Goal: Find specific page/section: Find specific page/section

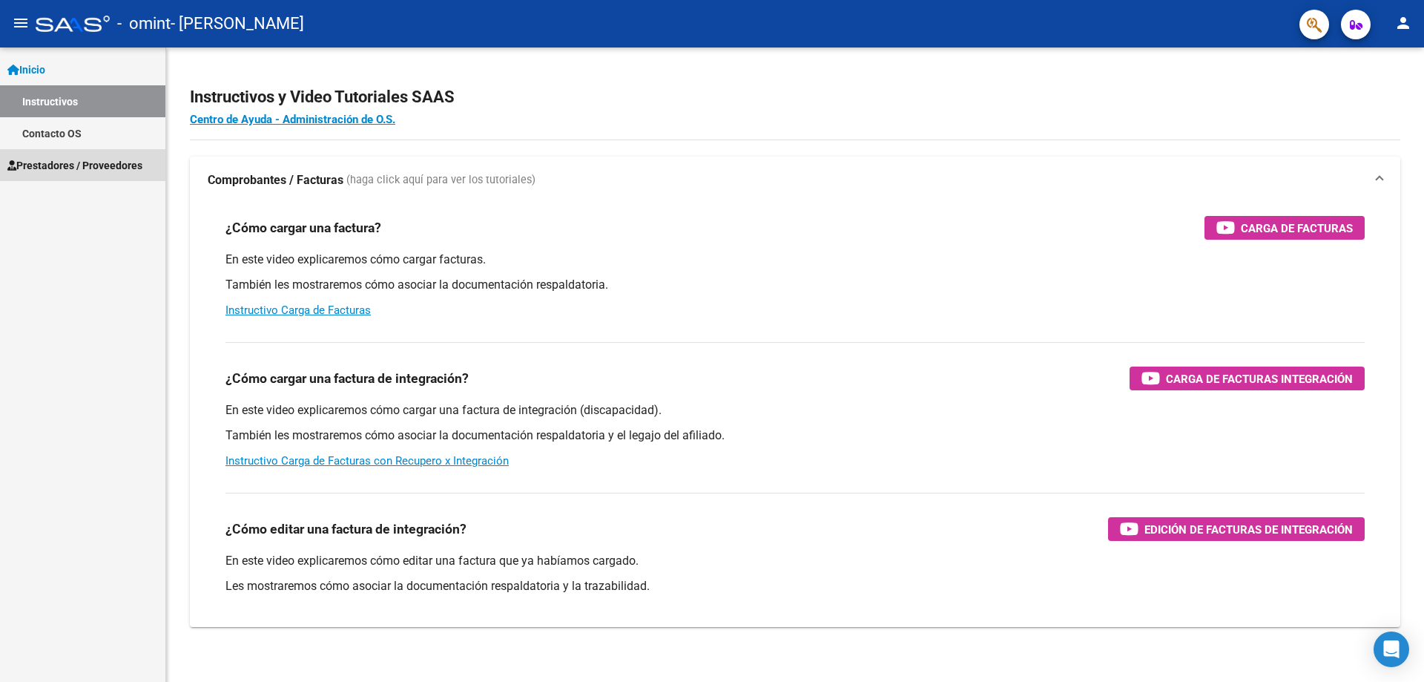
click at [105, 163] on span "Prestadores / Proveedores" at bounding box center [74, 165] width 135 height 16
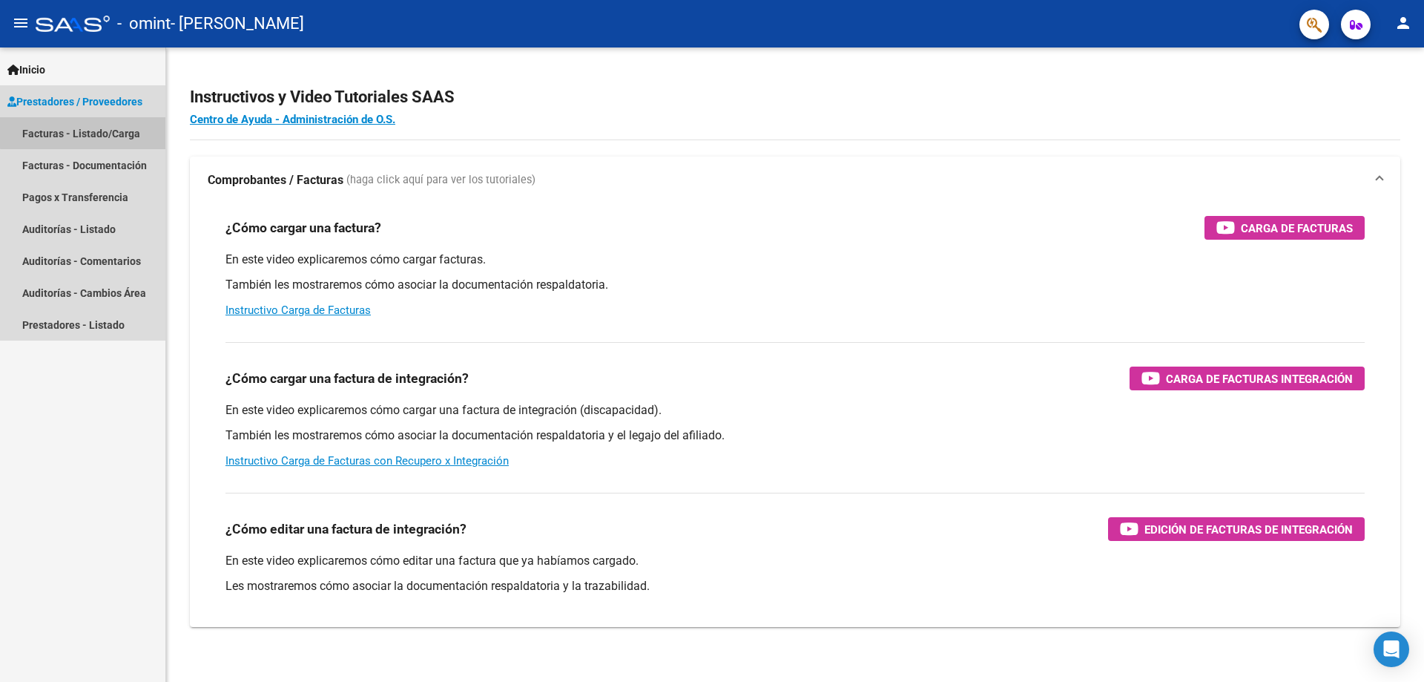
click at [113, 131] on link "Facturas - Listado/Carga" at bounding box center [82, 133] width 165 height 32
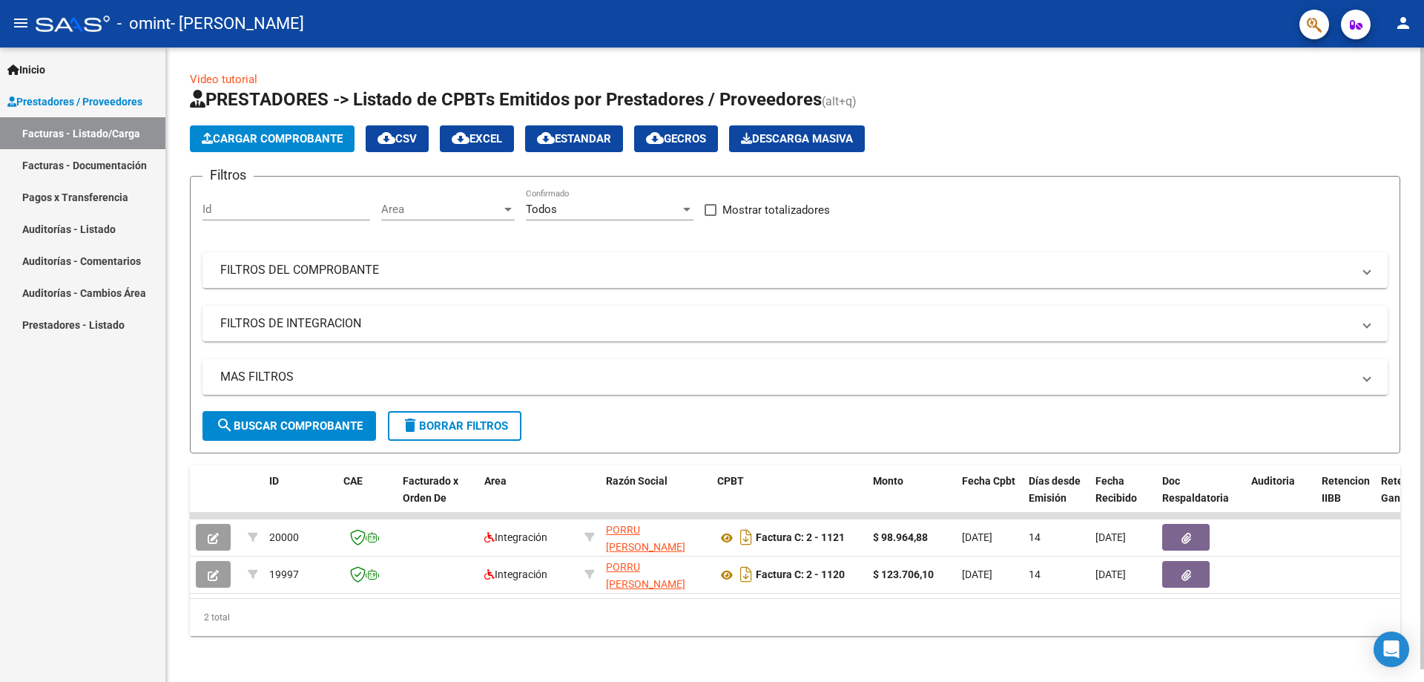
scroll to position [0, 1916]
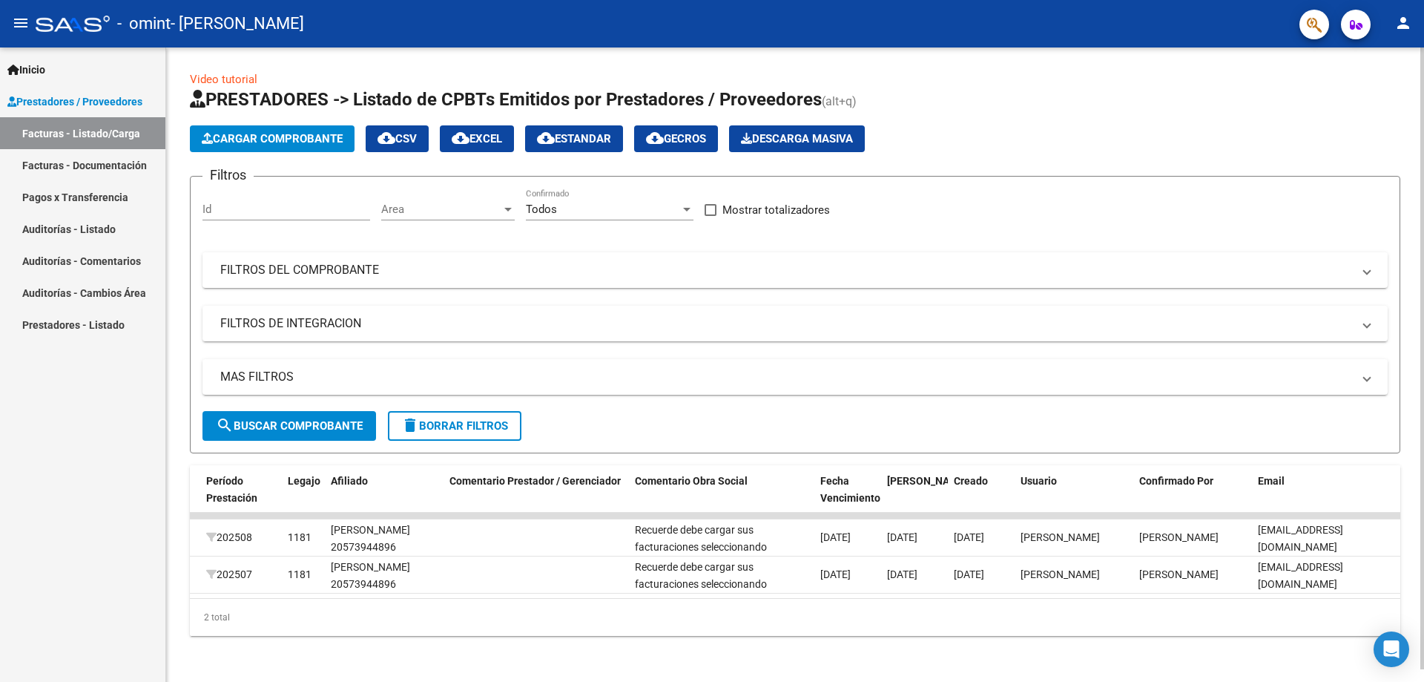
drag, startPoint x: 1124, startPoint y: 595, endPoint x: 1024, endPoint y: 601, distance: 100.3
click at [1024, 598] on datatable-body "20000 Integración PORRU GABRIELA ANDREA 27324727065 Factura C: 2 - 1121 $ 98.96…" at bounding box center [795, 554] width 1210 height 85
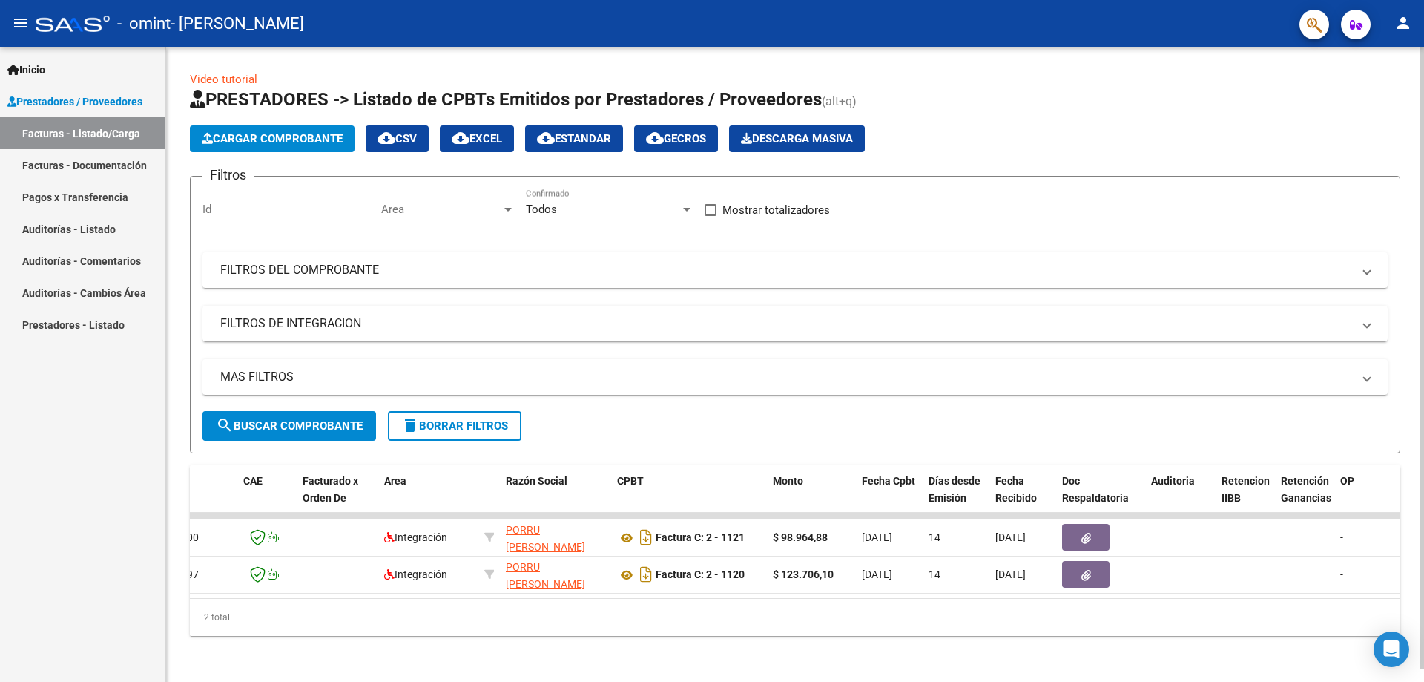
scroll to position [0, 0]
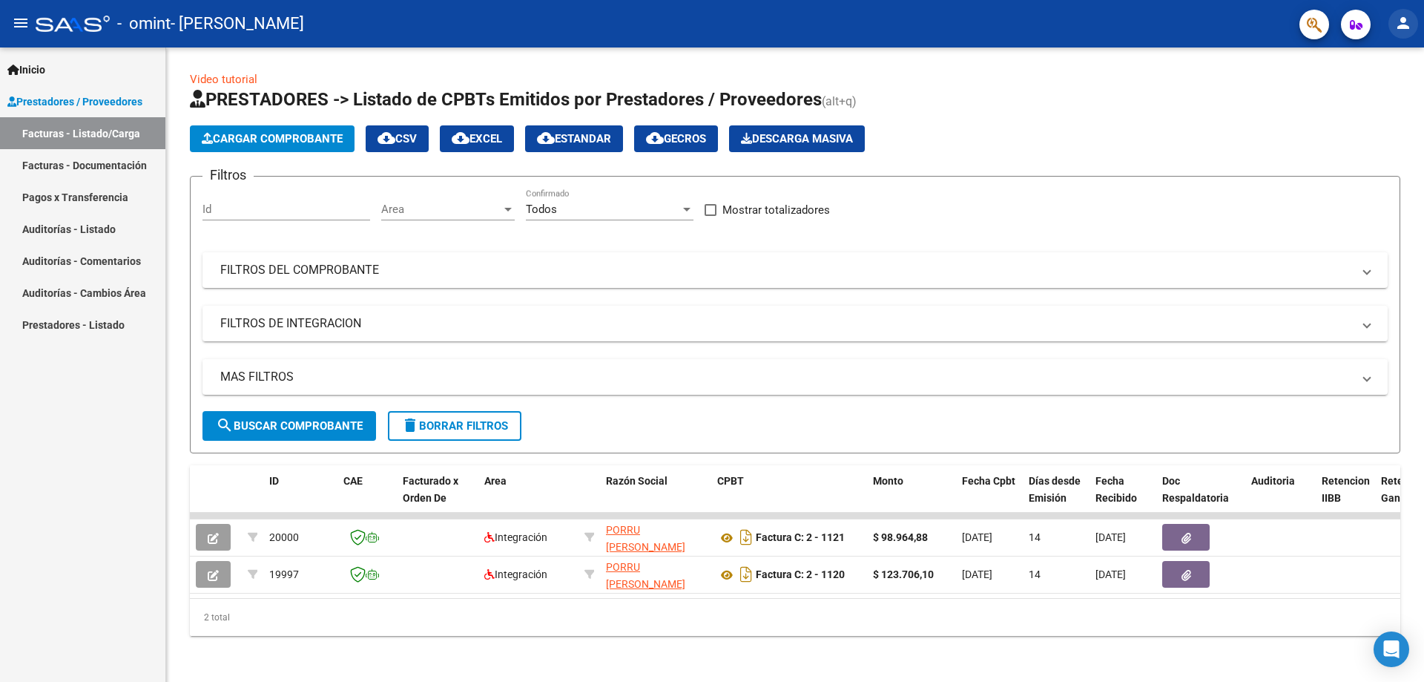
click at [1401, 24] on mat-icon "person" at bounding box center [1403, 23] width 18 height 18
click at [1376, 99] on button "exit_to_app Salir" at bounding box center [1372, 98] width 90 height 36
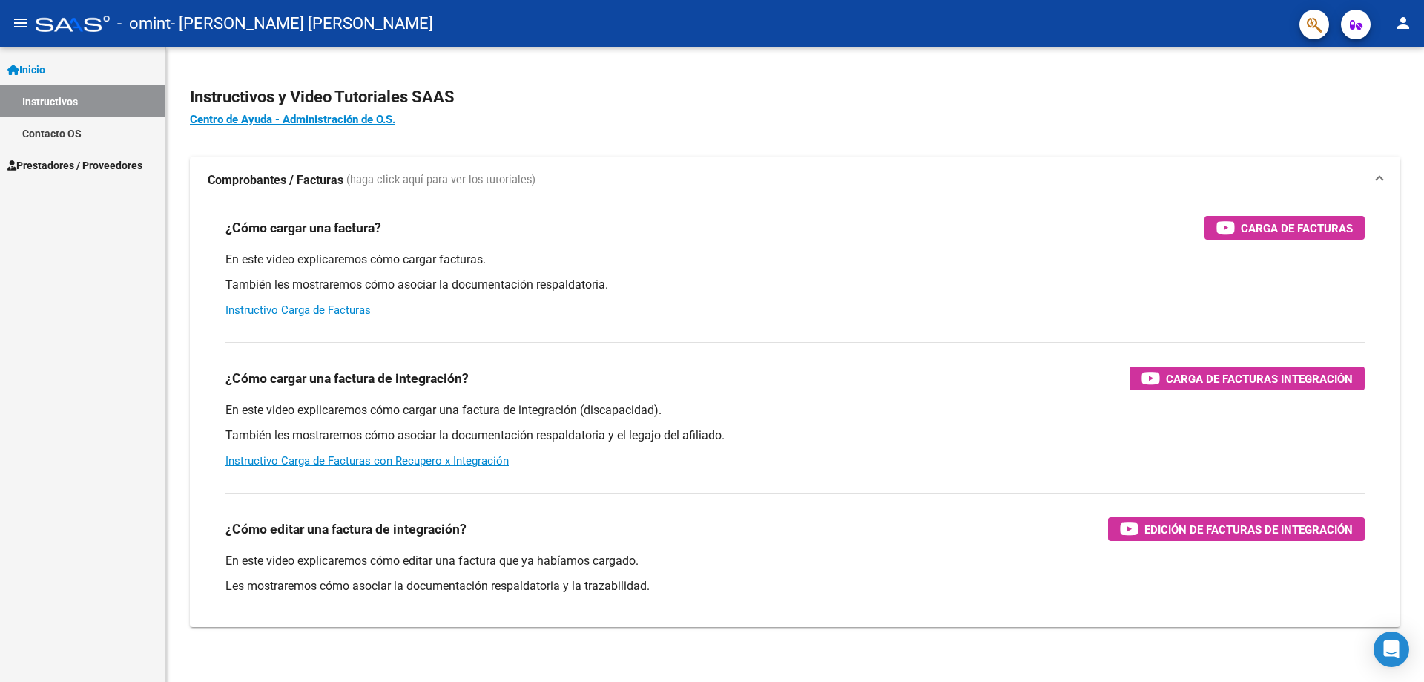
click at [90, 155] on link "Prestadores / Proveedores" at bounding box center [82, 165] width 165 height 32
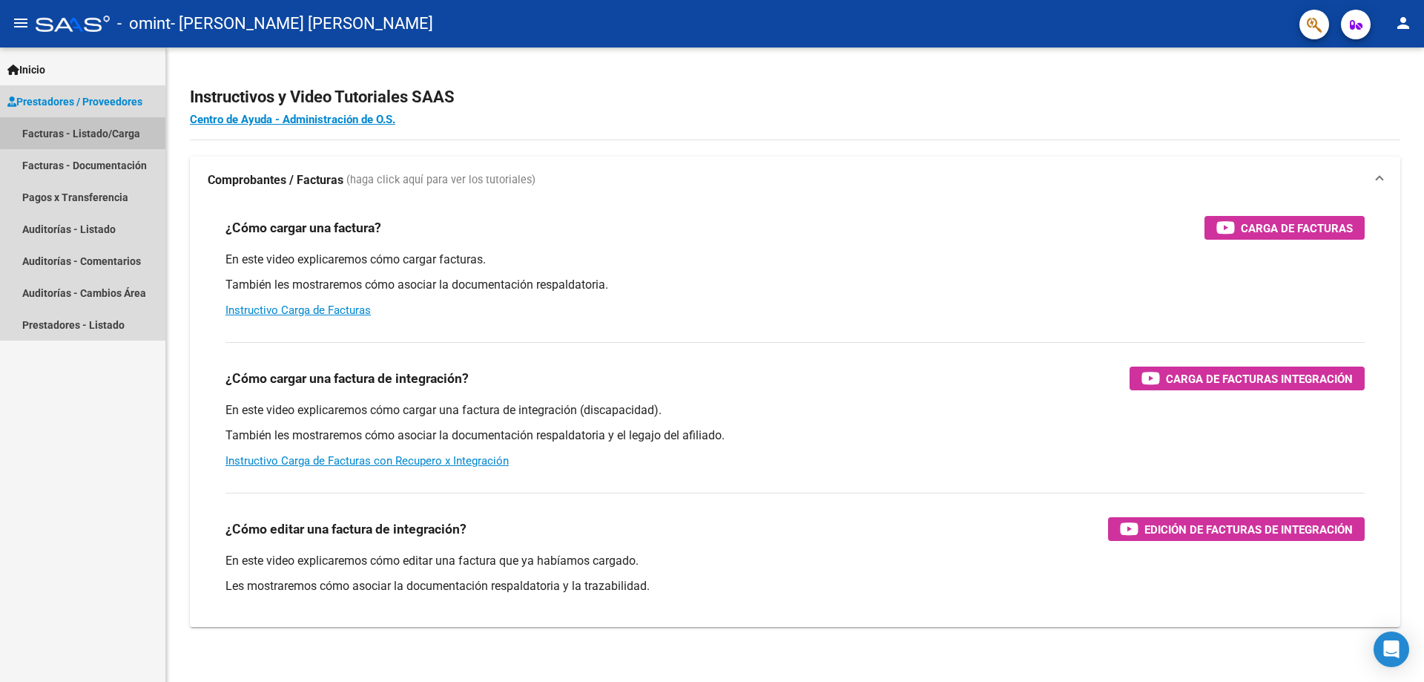
click at [96, 132] on link "Facturas - Listado/Carga" at bounding box center [82, 133] width 165 height 32
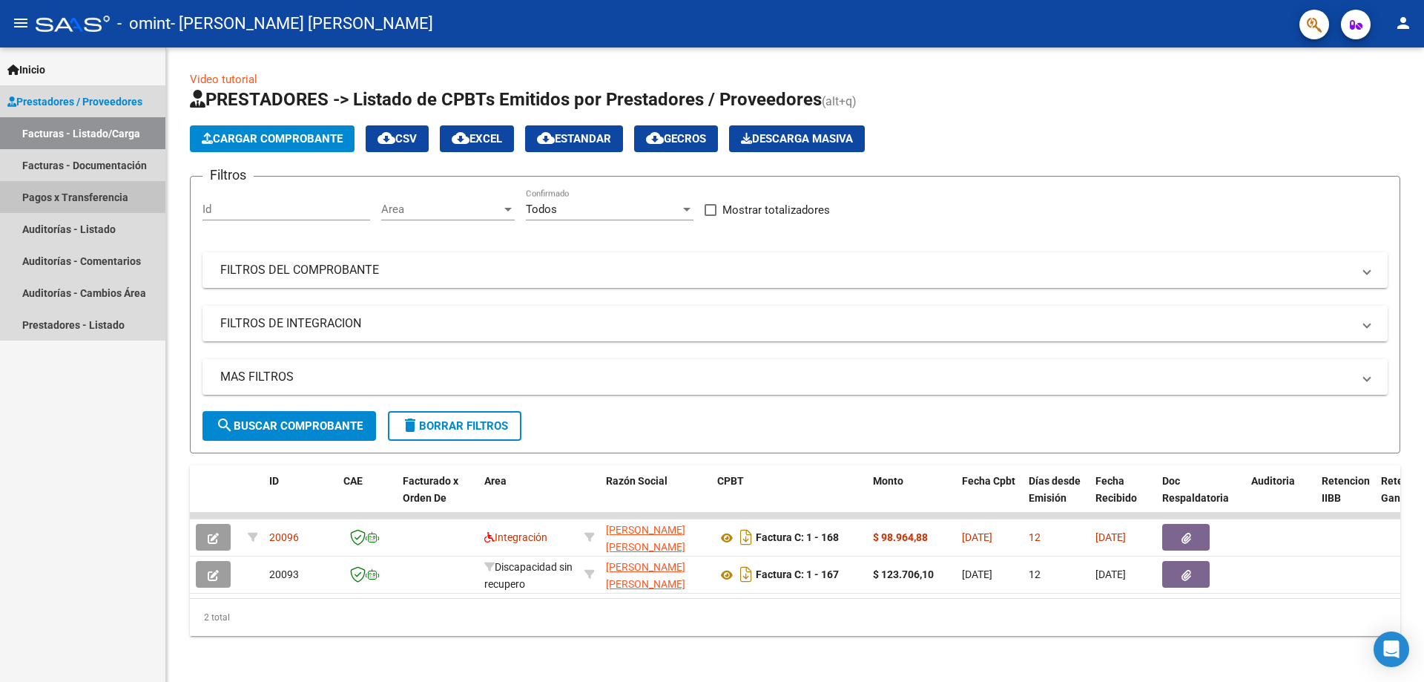
click at [82, 197] on link "Pagos x Transferencia" at bounding box center [82, 197] width 165 height 32
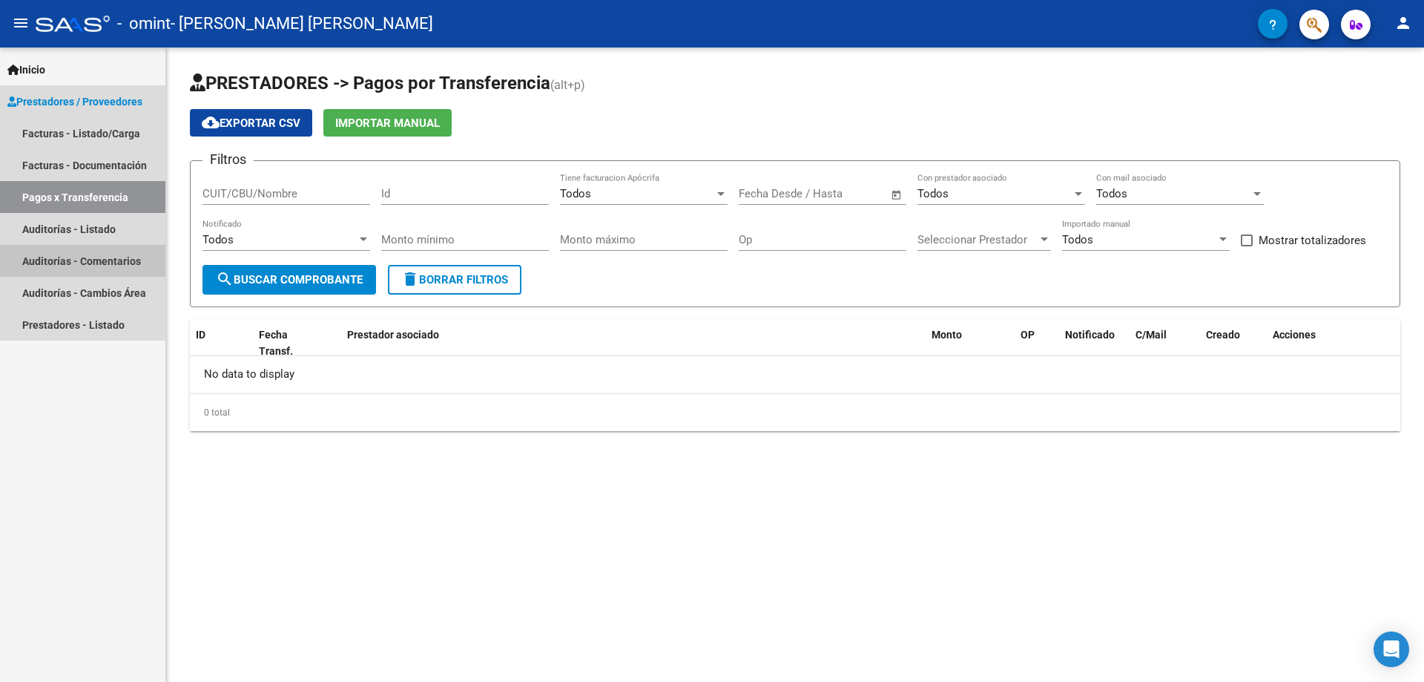
click at [86, 261] on link "Auditorías - Comentarios" at bounding box center [82, 261] width 165 height 32
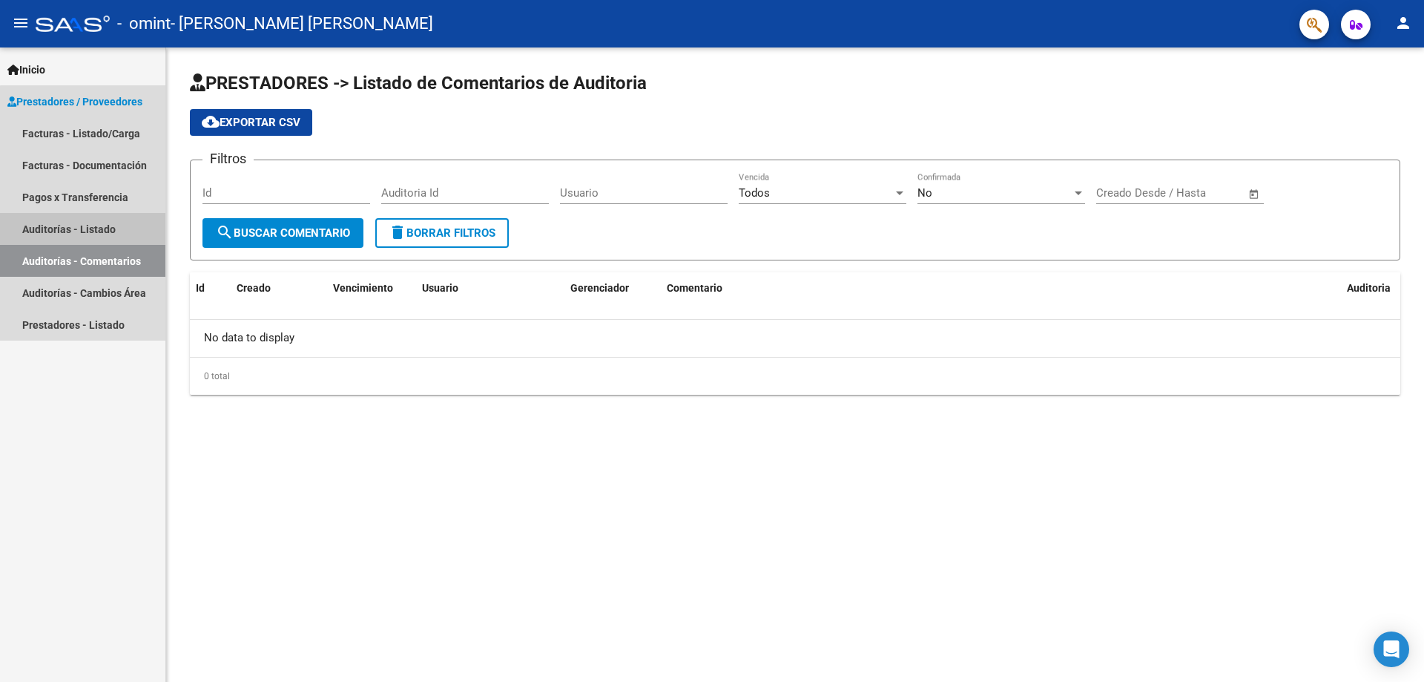
click at [89, 228] on link "Auditorías - Listado" at bounding box center [82, 229] width 165 height 32
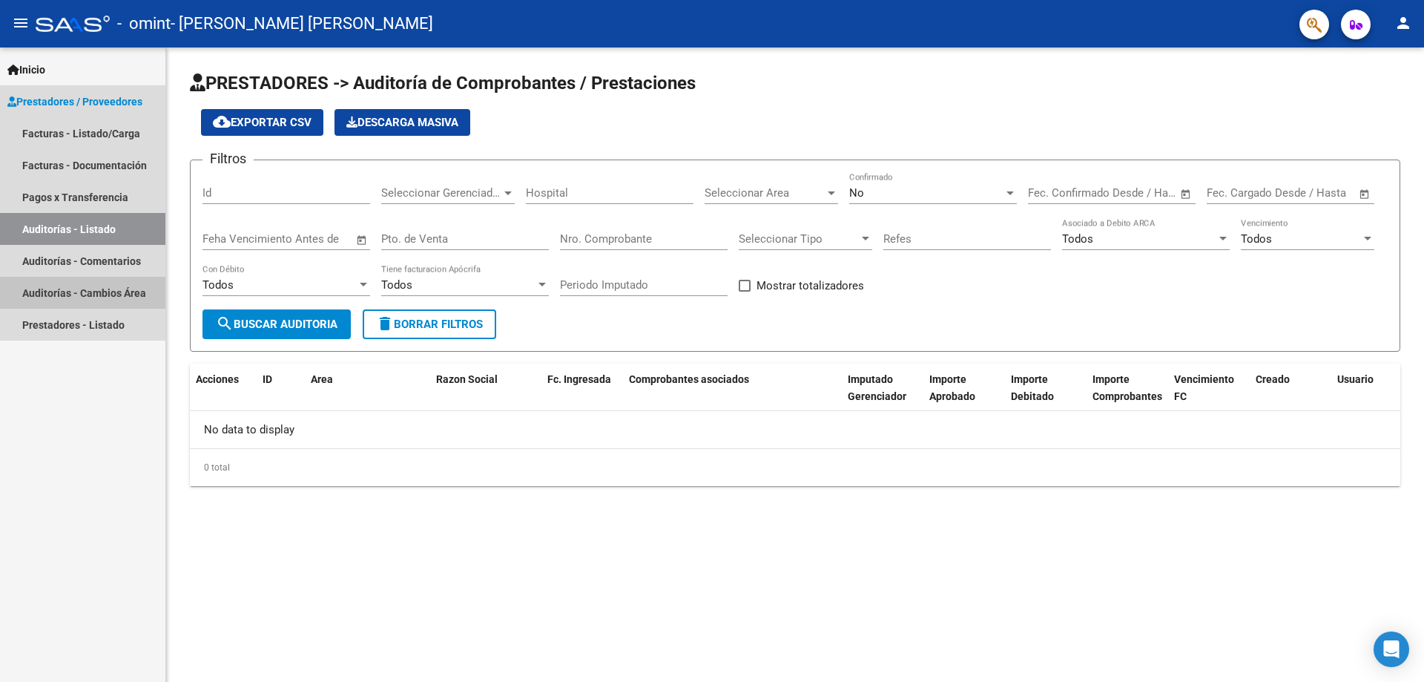
click at [102, 290] on link "Auditorías - Cambios Área" at bounding box center [82, 293] width 165 height 32
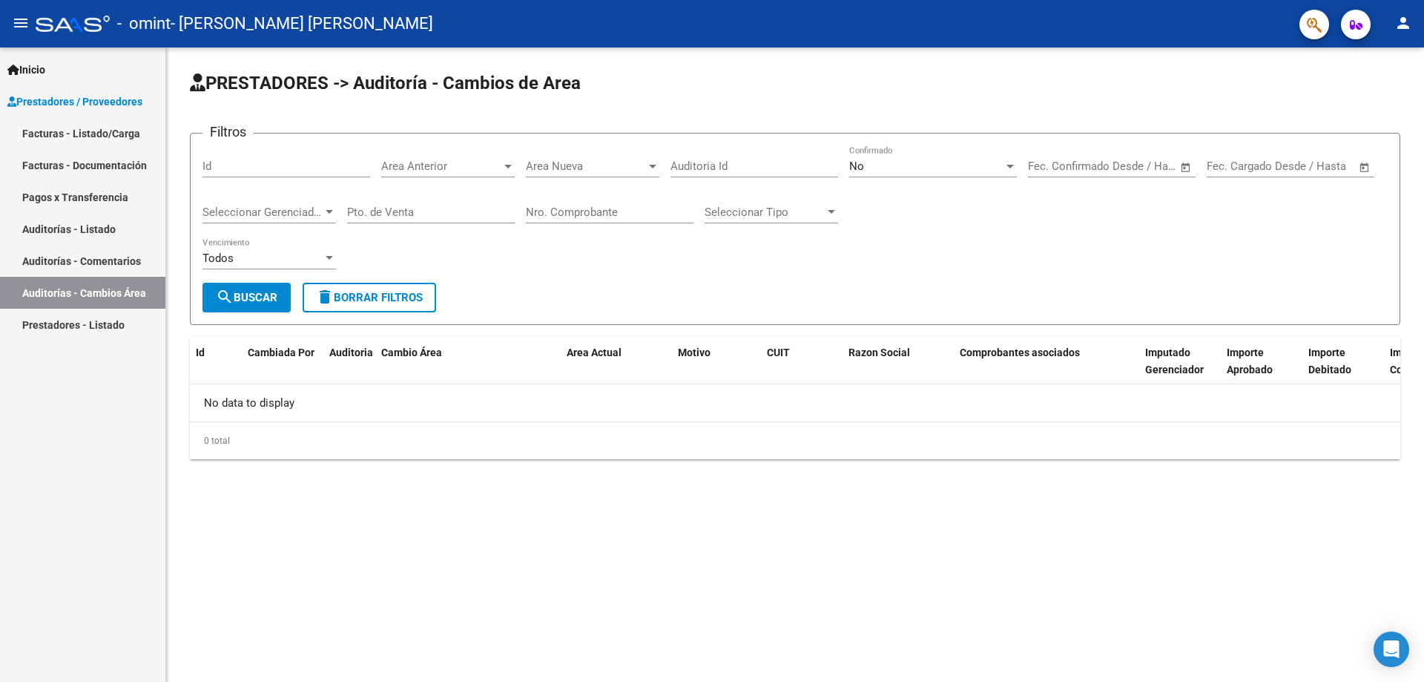
click at [86, 133] on link "Facturas - Listado/Carga" at bounding box center [82, 133] width 165 height 32
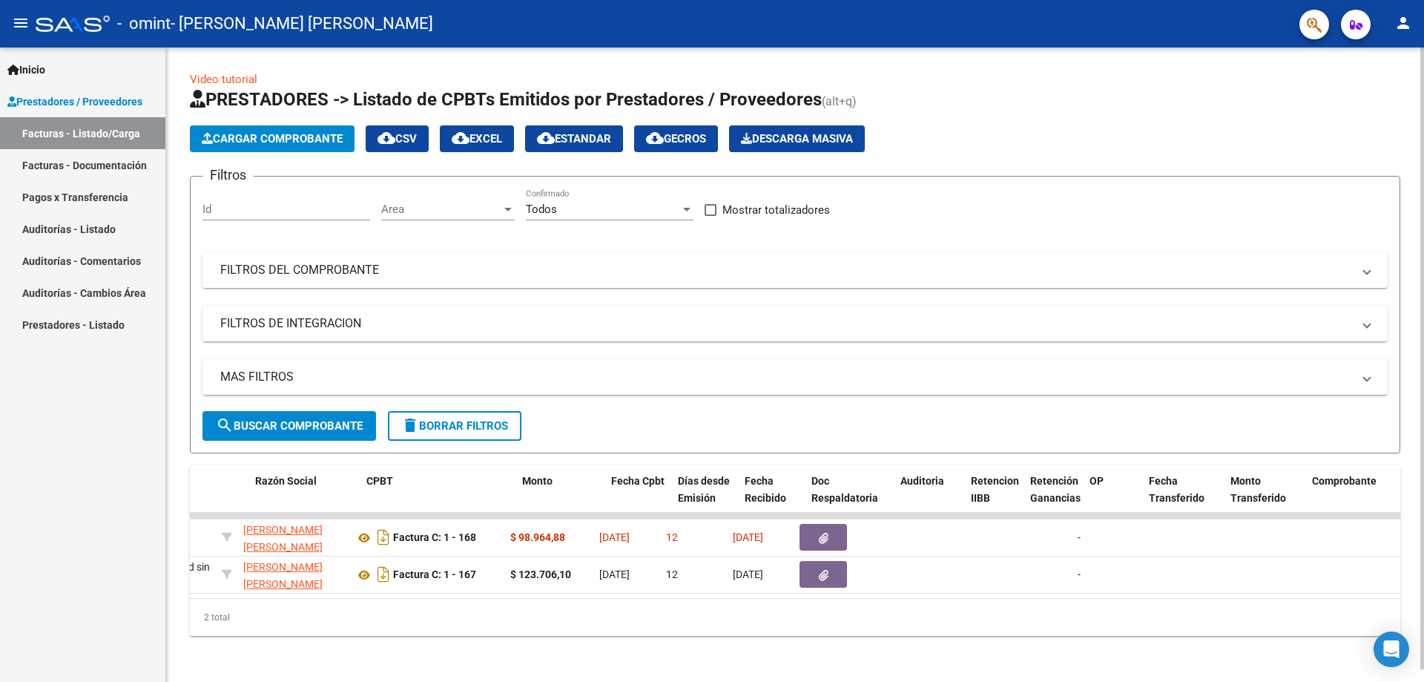
scroll to position [0, 378]
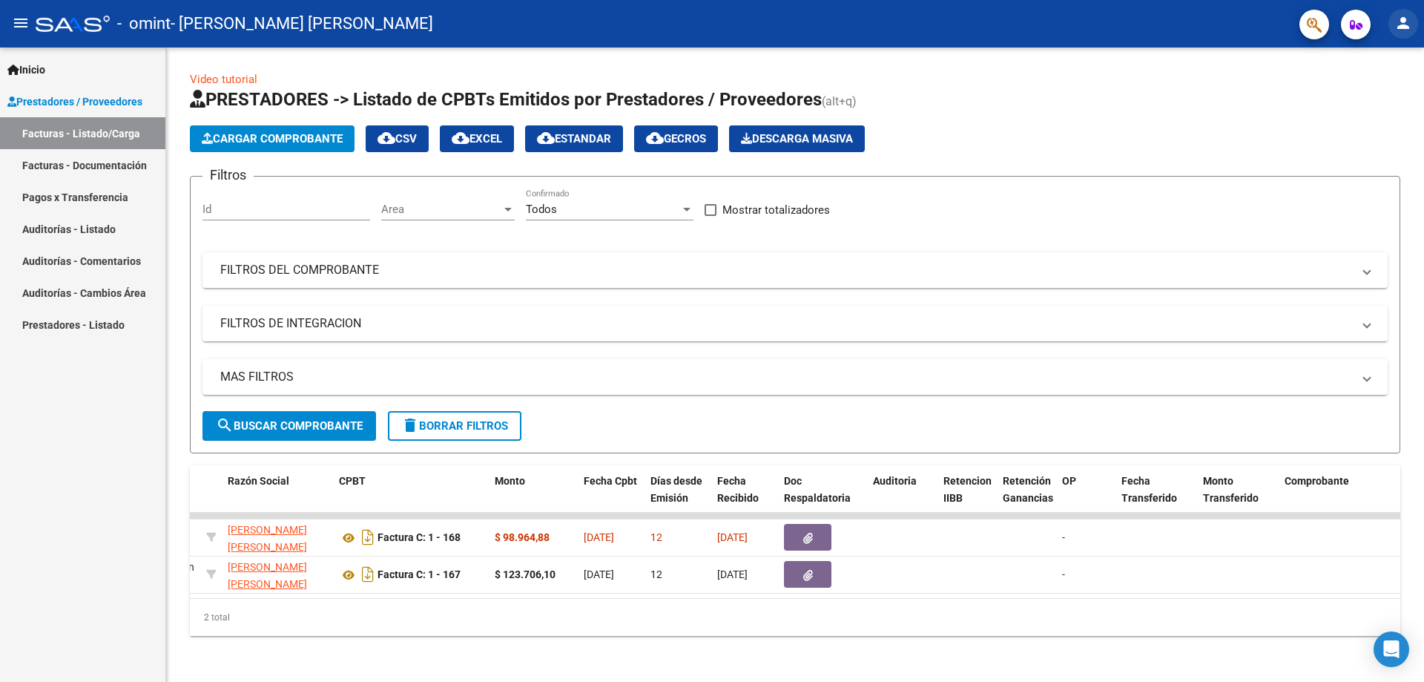
click at [1405, 26] on mat-icon "person" at bounding box center [1403, 23] width 18 height 18
click at [1379, 101] on button "exit_to_app Salir" at bounding box center [1372, 98] width 90 height 36
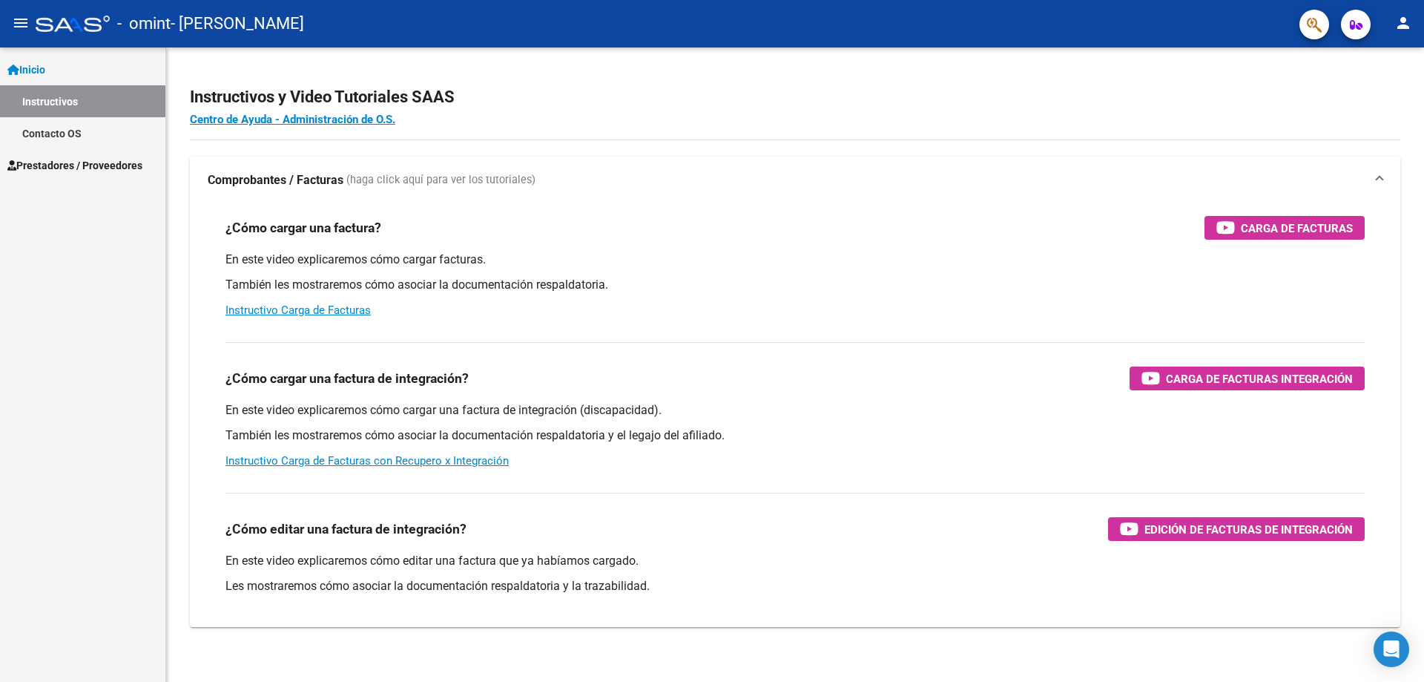
click at [79, 159] on span "Prestadores / Proveedores" at bounding box center [74, 165] width 135 height 16
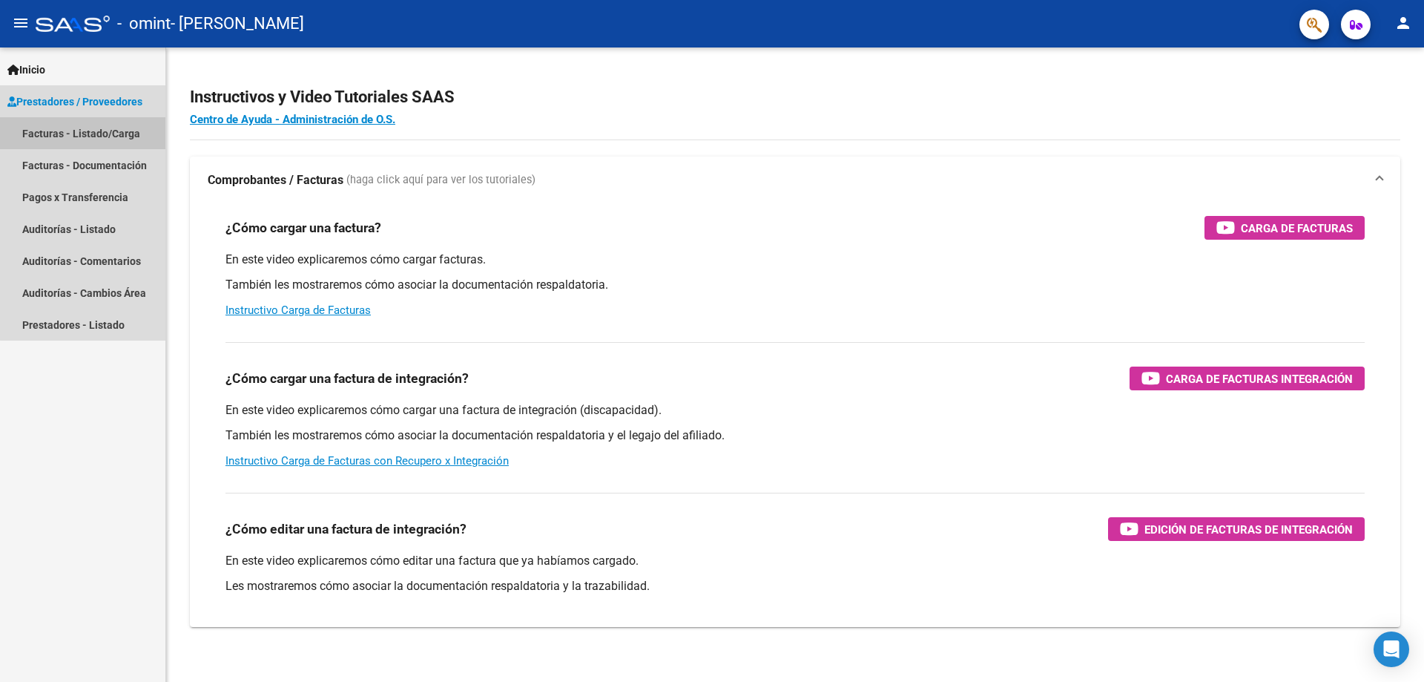
click at [90, 133] on link "Facturas - Listado/Carga" at bounding box center [82, 133] width 165 height 32
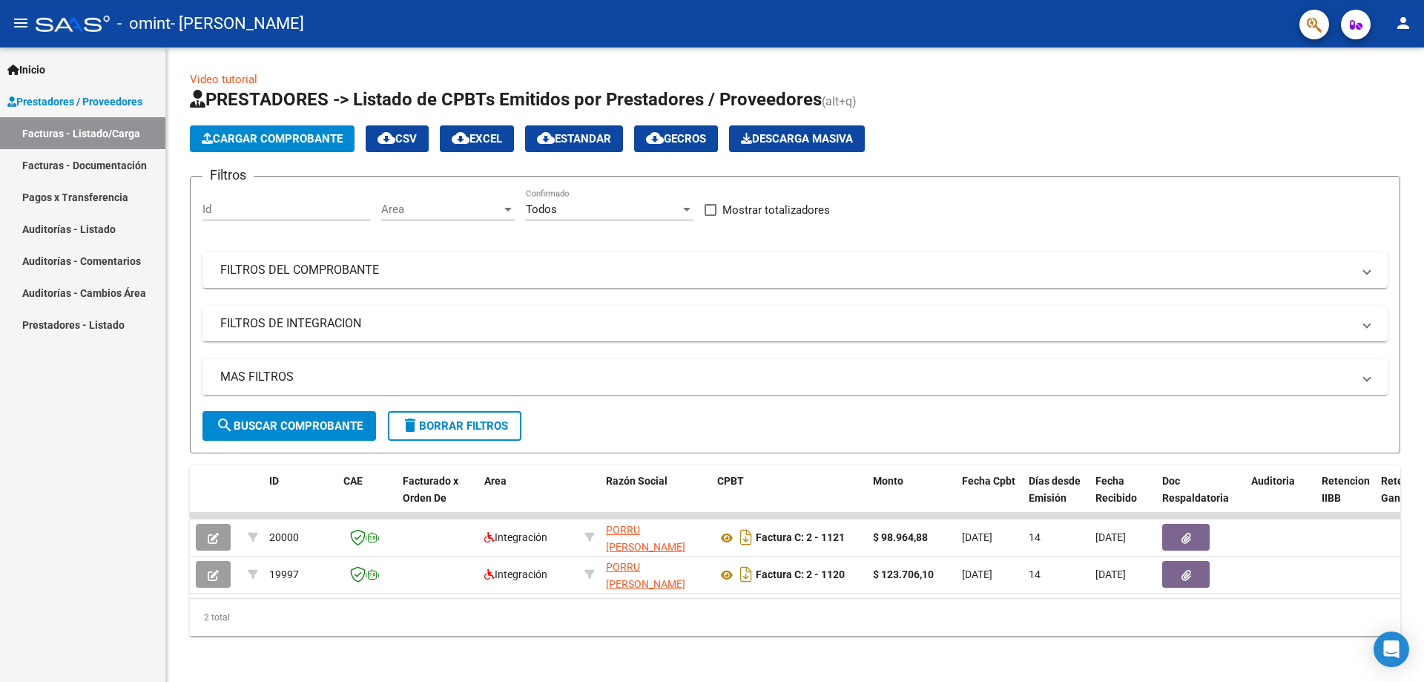
click at [1403, 21] on mat-icon "person" at bounding box center [1403, 23] width 18 height 18
click at [1381, 100] on button "exit_to_app Salir" at bounding box center [1372, 98] width 90 height 36
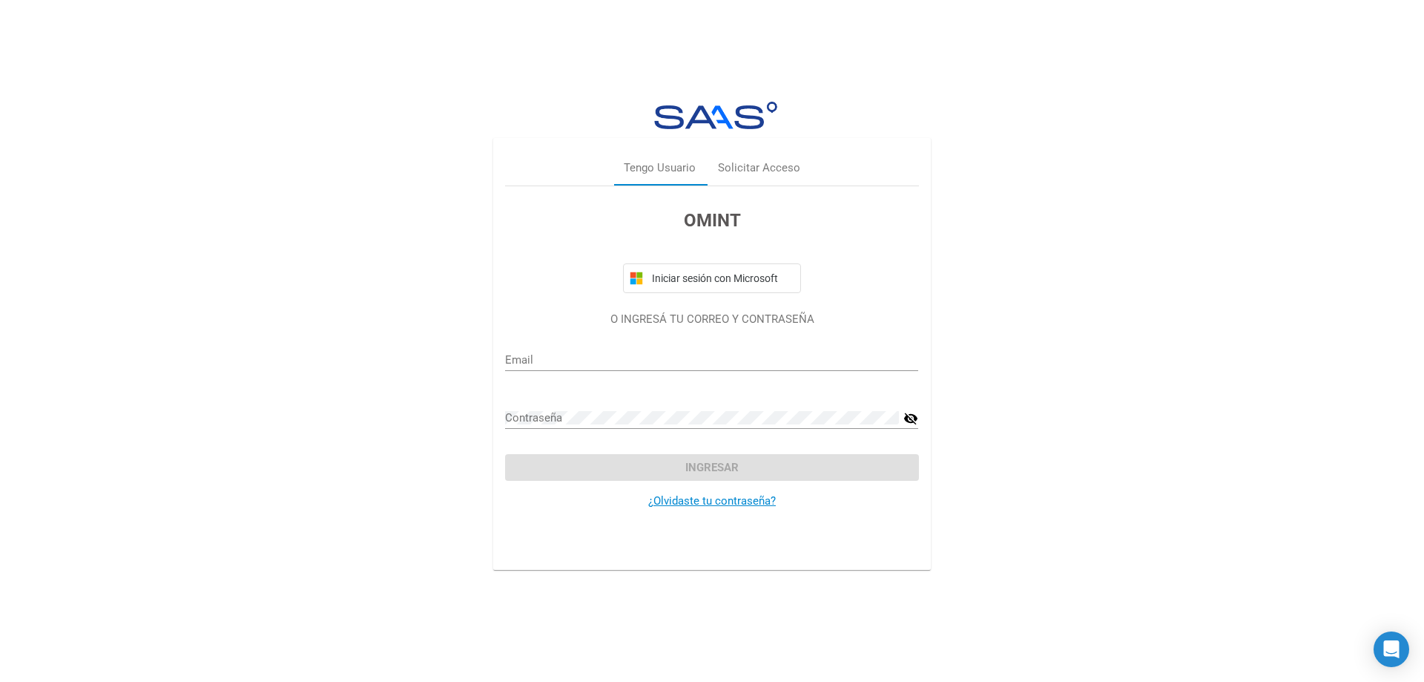
type input "[EMAIL_ADDRESS][DOMAIN_NAME]"
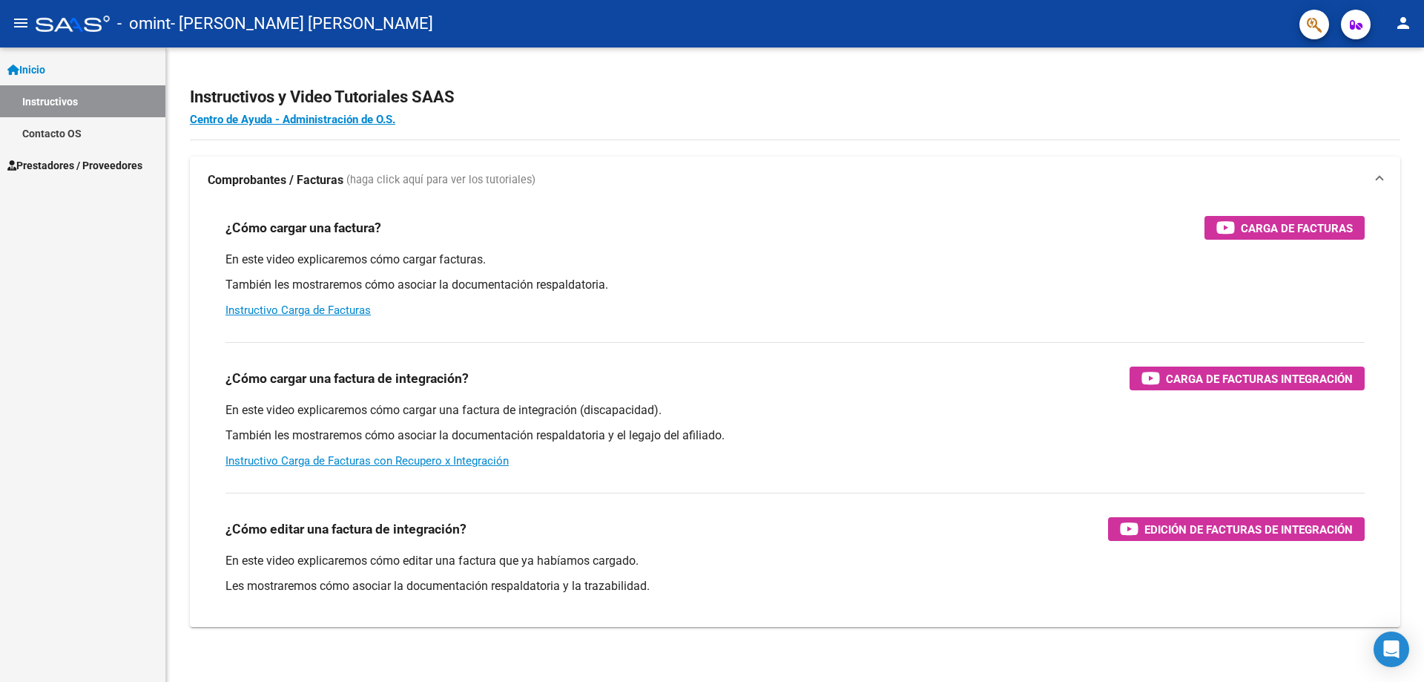
click at [84, 164] on span "Prestadores / Proveedores" at bounding box center [74, 165] width 135 height 16
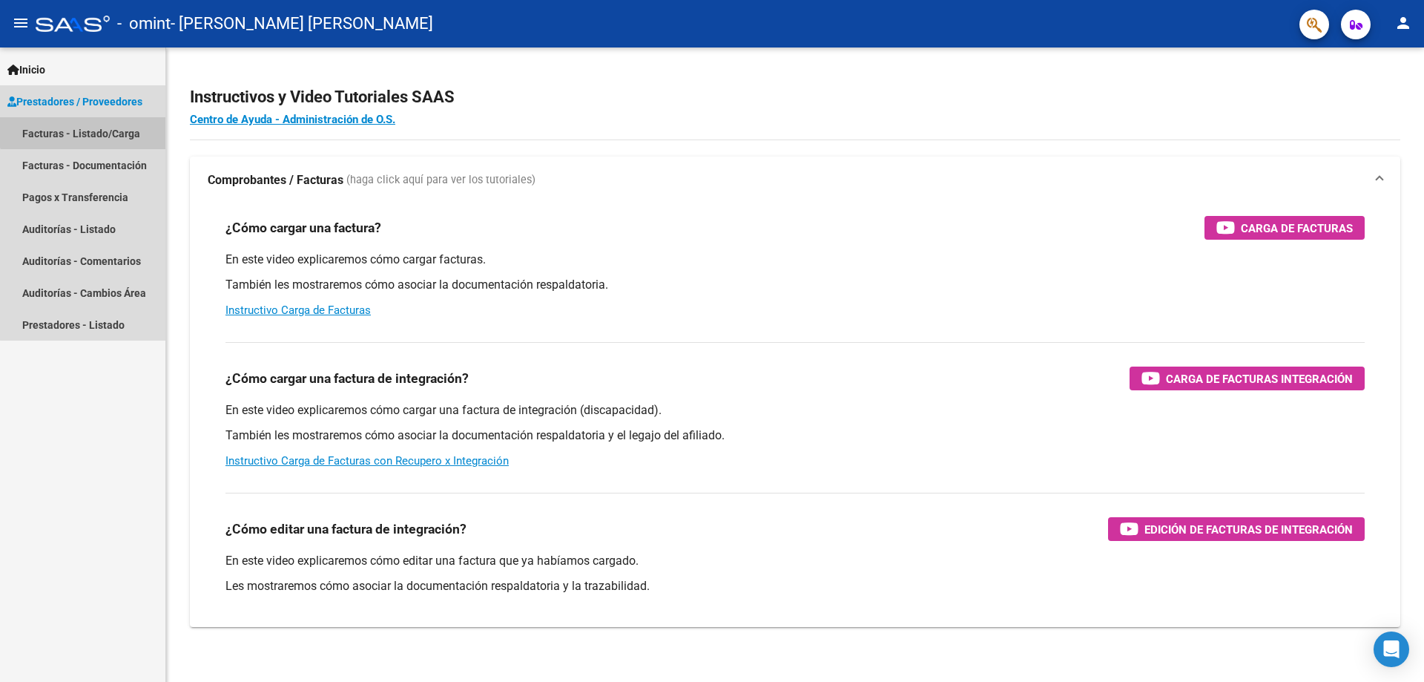
click at [95, 127] on link "Facturas - Listado/Carga" at bounding box center [82, 133] width 165 height 32
